Goal: Use online tool/utility: Utilize a website feature to perform a specific function

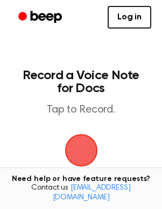
click at [88, 140] on span "button" at bounding box center [81, 150] width 47 height 47
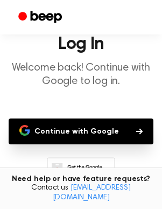
scroll to position [36, 0]
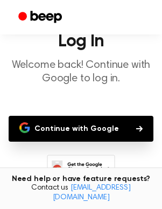
click at [90, 126] on button "Continue with Google" at bounding box center [81, 129] width 145 height 26
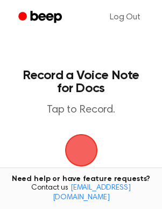
click at [92, 137] on span "button" at bounding box center [81, 150] width 44 height 44
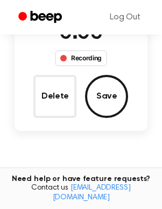
scroll to position [119, 0]
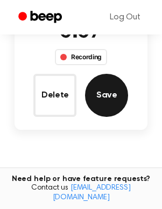
click at [99, 92] on button "Save" at bounding box center [106, 95] width 43 height 43
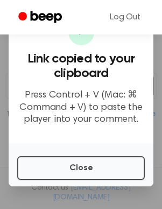
scroll to position [175, 0]
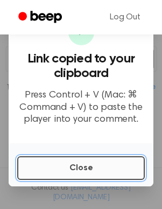
click at [80, 161] on button "Close" at bounding box center [81, 168] width 128 height 24
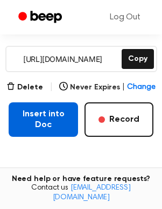
click at [62, 127] on button "Insert into Doc" at bounding box center [44, 119] width 70 height 35
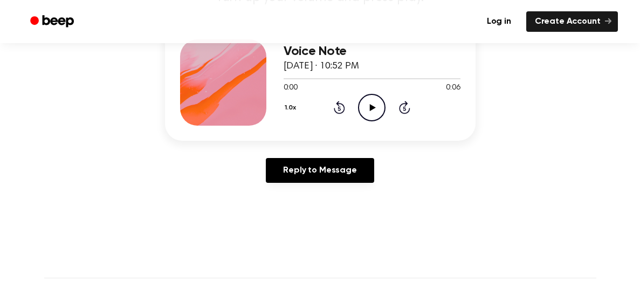
scroll to position [108, 0]
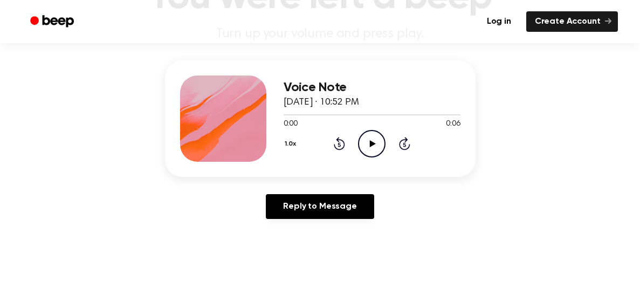
click at [366, 135] on icon "Play Audio" at bounding box center [372, 144] width 28 height 28
